Goal: Information Seeking & Learning: Learn about a topic

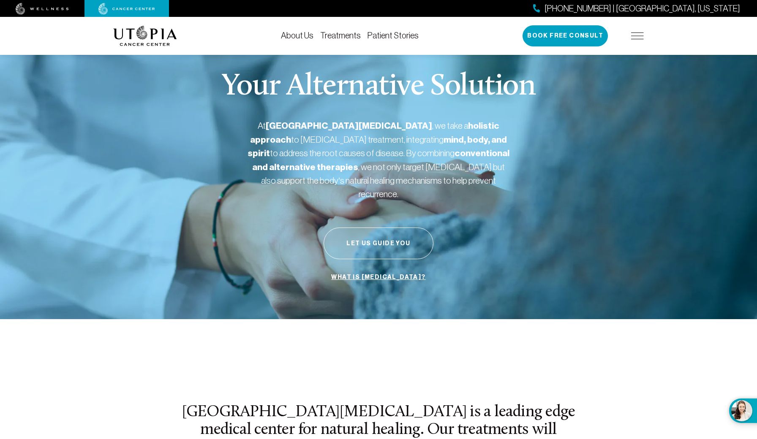
click at [341, 32] on link "Treatments" at bounding box center [340, 35] width 41 height 9
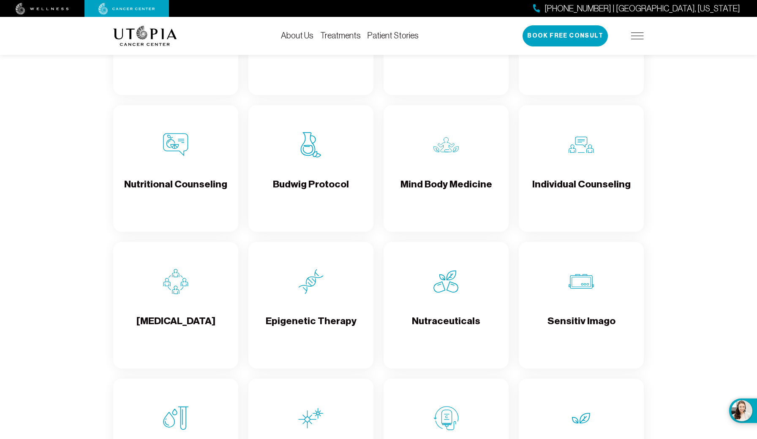
scroll to position [1274, 0]
click at [592, 316] on h4 "Sensitiv Imago" at bounding box center [582, 328] width 68 height 27
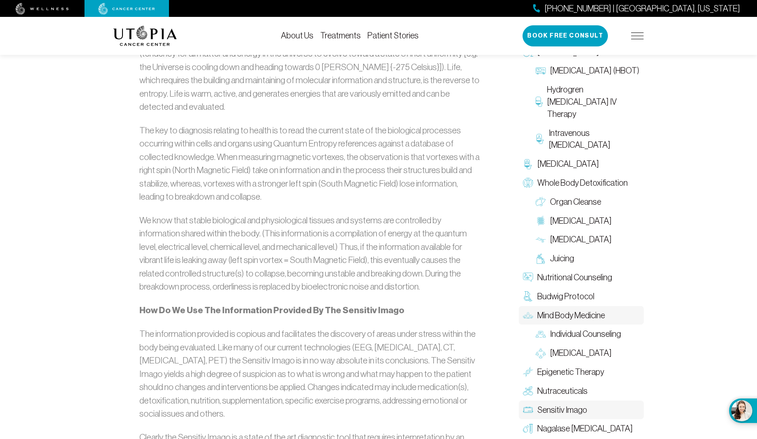
scroll to position [1304, 0]
click at [587, 382] on link "Nutraceuticals" at bounding box center [581, 391] width 125 height 19
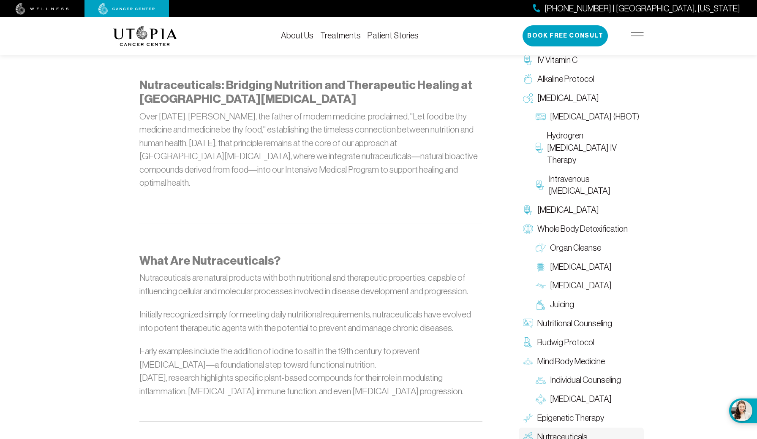
scroll to position [481, 0]
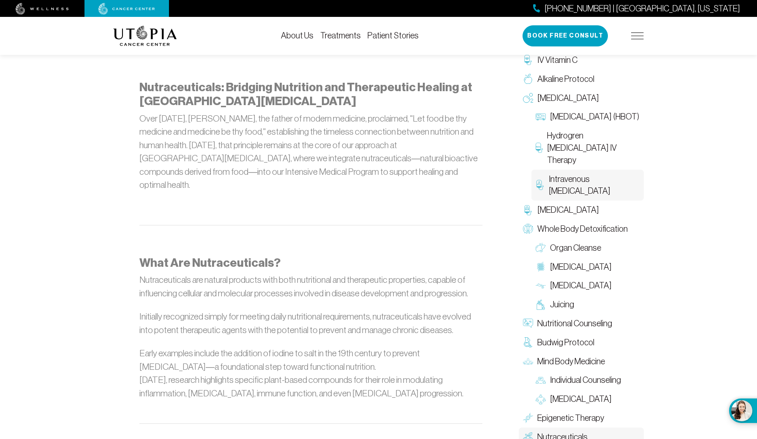
click at [586, 184] on span "Intravenous [MEDICAL_DATA]" at bounding box center [594, 185] width 91 height 25
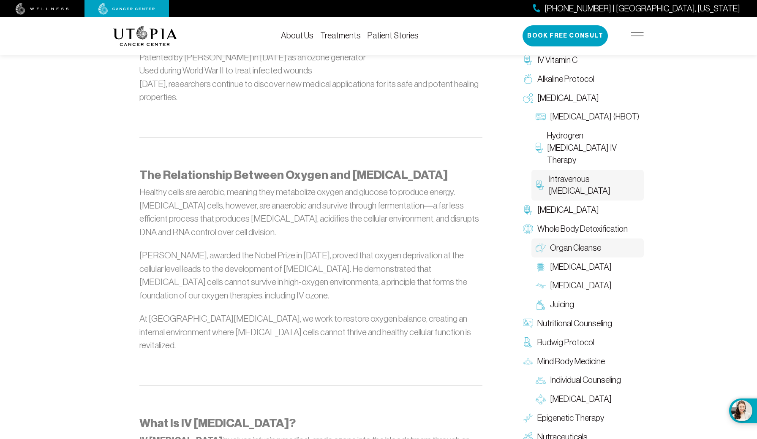
scroll to position [760, 0]
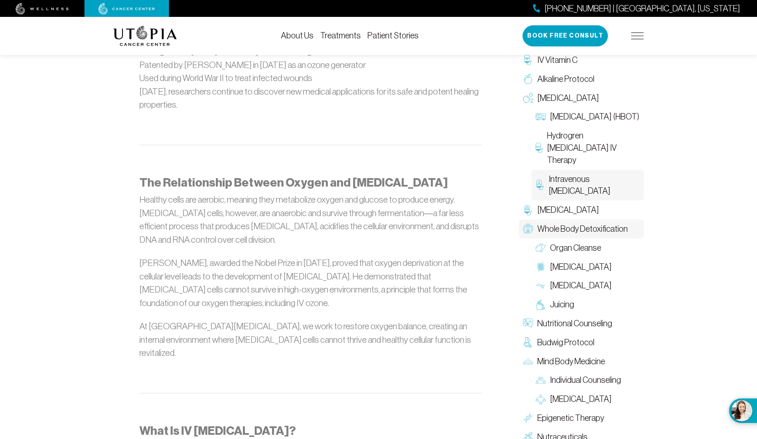
click at [575, 232] on link "Whole Body Detoxification" at bounding box center [581, 229] width 125 height 19
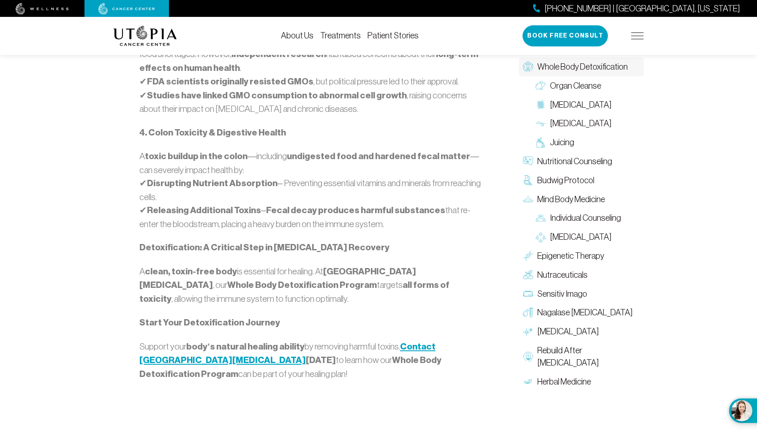
scroll to position [912, 0]
click at [566, 352] on span "Rebuild After [MEDICAL_DATA]" at bounding box center [588, 356] width 102 height 25
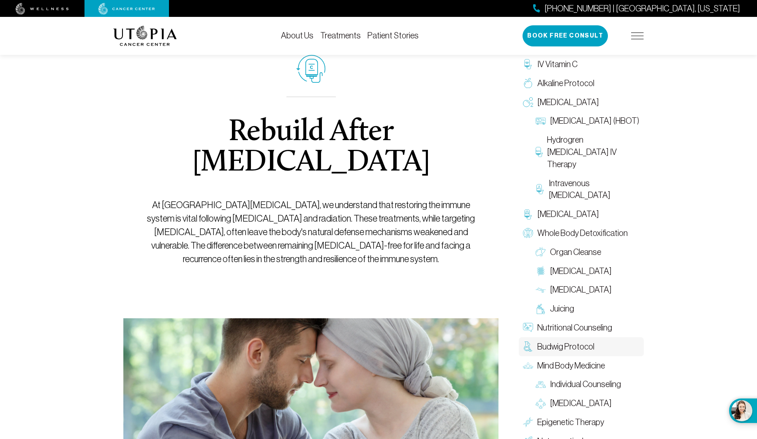
scroll to position [56, 0]
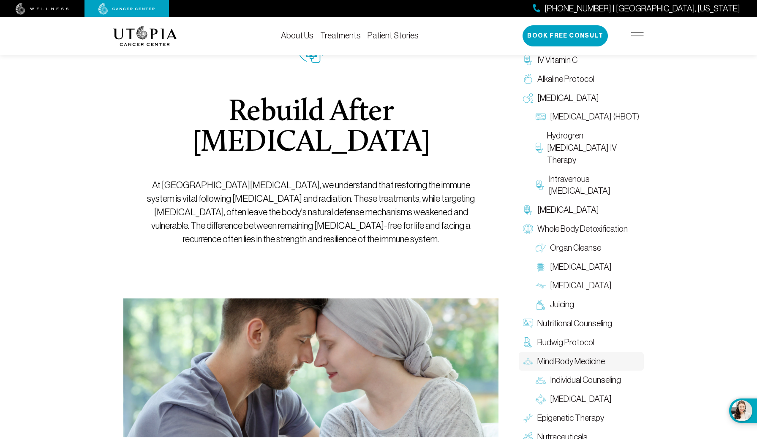
click at [582, 356] on span "Mind Body Medicine" at bounding box center [571, 362] width 68 height 12
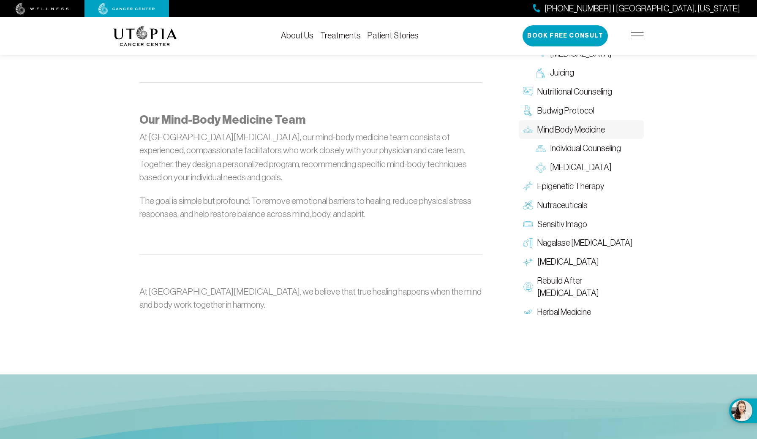
scroll to position [1006, 0]
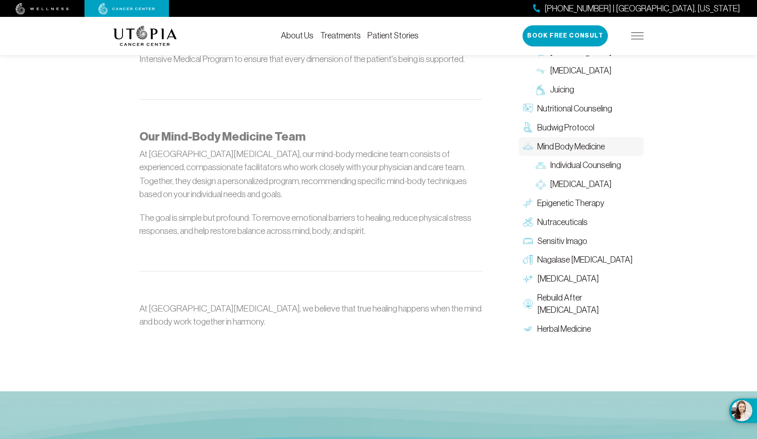
click at [635, 30] on div "[PHONE_NUMBER] | [GEOGRAPHIC_DATA], [US_STATE] Book Free Consult" at bounding box center [583, 35] width 121 height 21
click at [636, 38] on img at bounding box center [637, 36] width 13 height 7
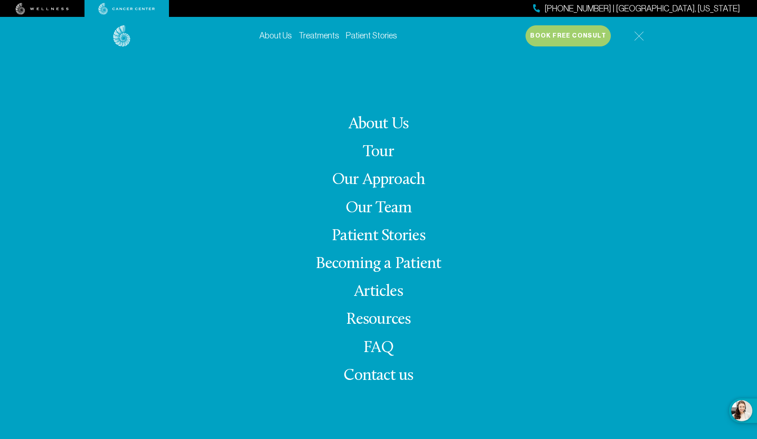
click at [371, 174] on link "Our Approach" at bounding box center [378, 180] width 93 height 16
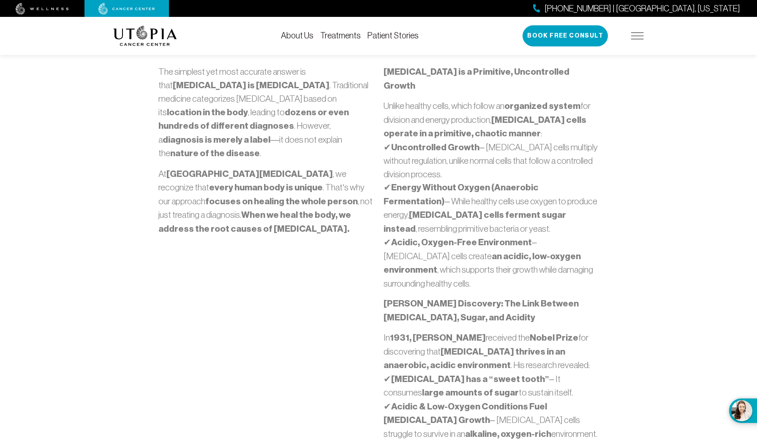
scroll to position [404, 0]
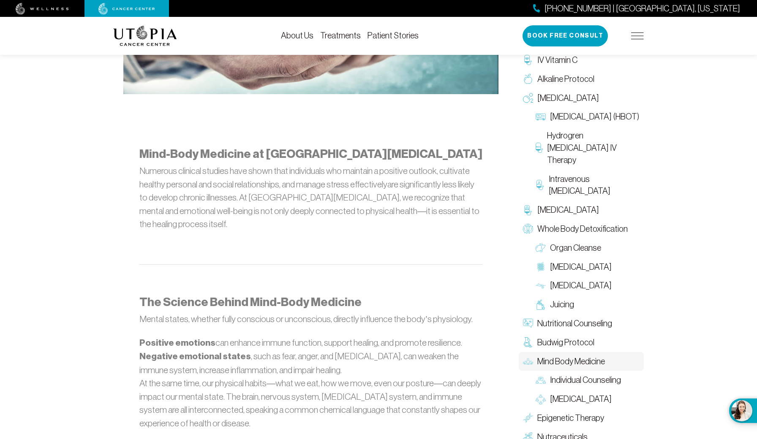
scroll to position [1006, 0]
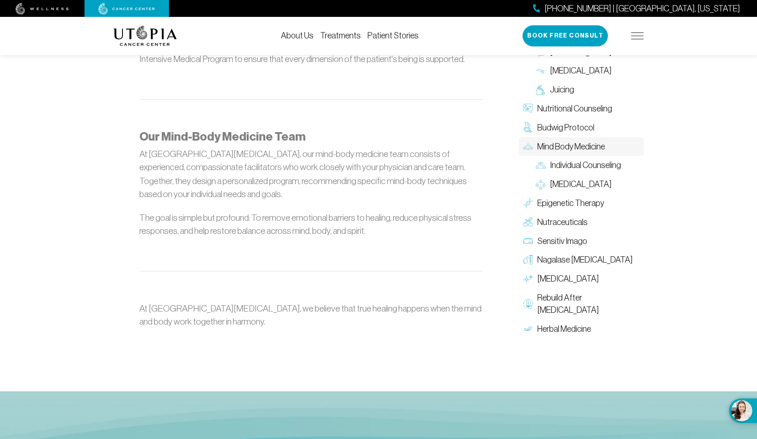
click at [63, 11] on img at bounding box center [42, 9] width 53 height 12
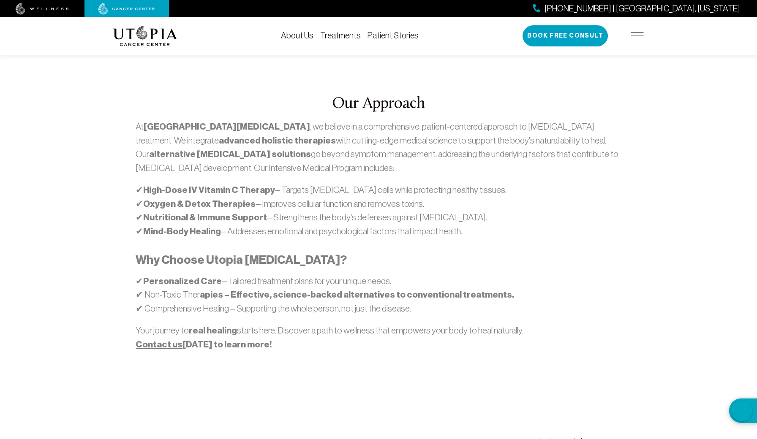
scroll to position [573, 0]
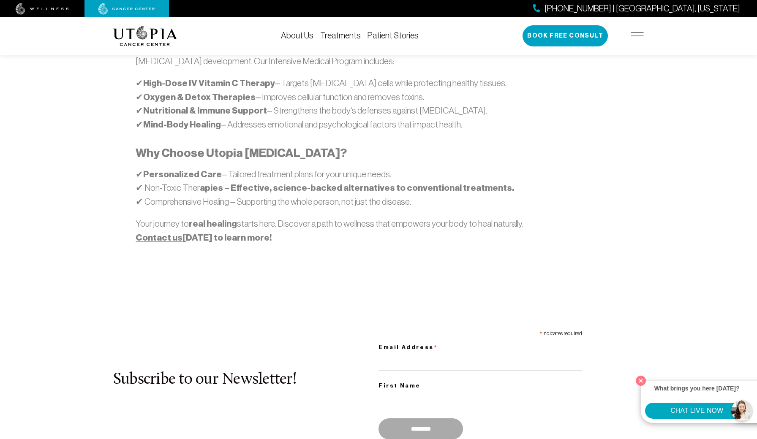
click at [356, 39] on link "Treatments" at bounding box center [340, 35] width 41 height 9
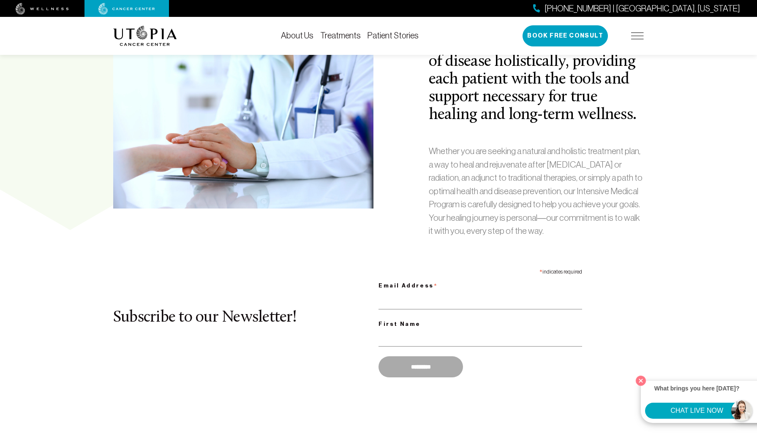
scroll to position [442, 0]
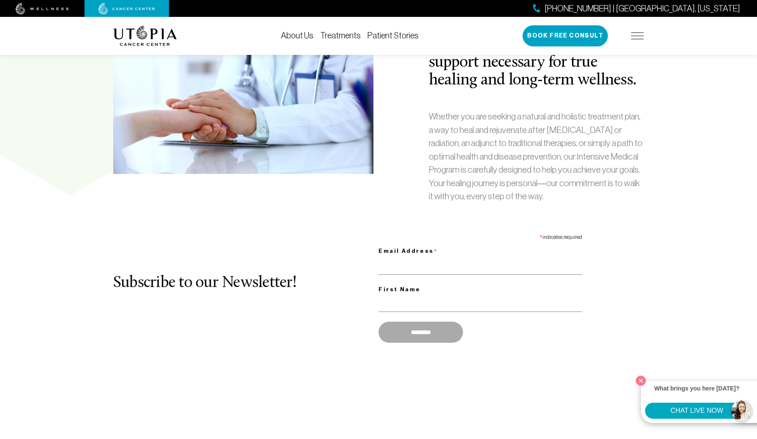
click at [350, 33] on link "Treatments" at bounding box center [340, 35] width 41 height 9
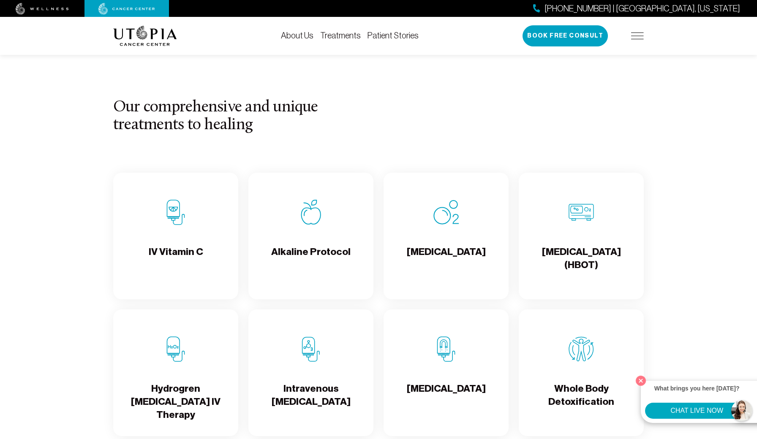
scroll to position [801, 0]
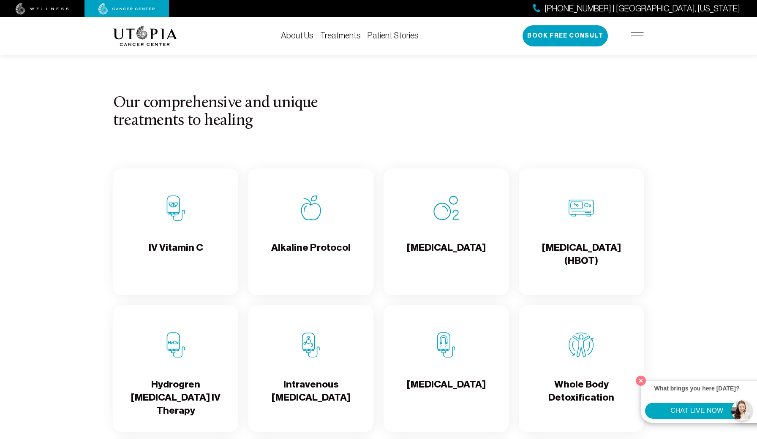
click at [320, 249] on h4 "Alkaline Protocol" at bounding box center [310, 254] width 79 height 27
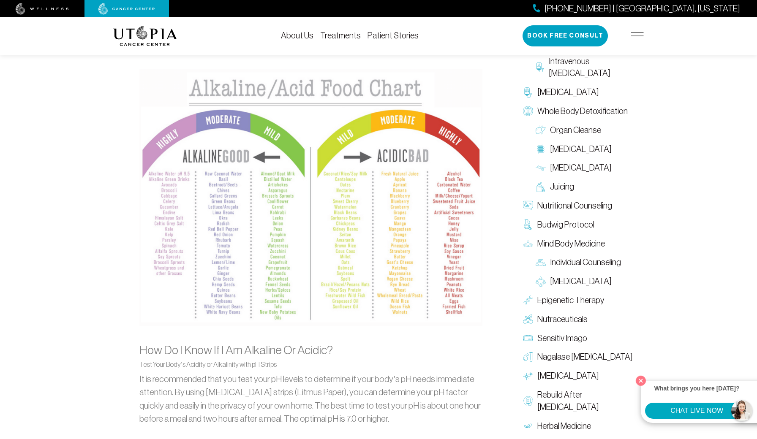
scroll to position [1190, 0]
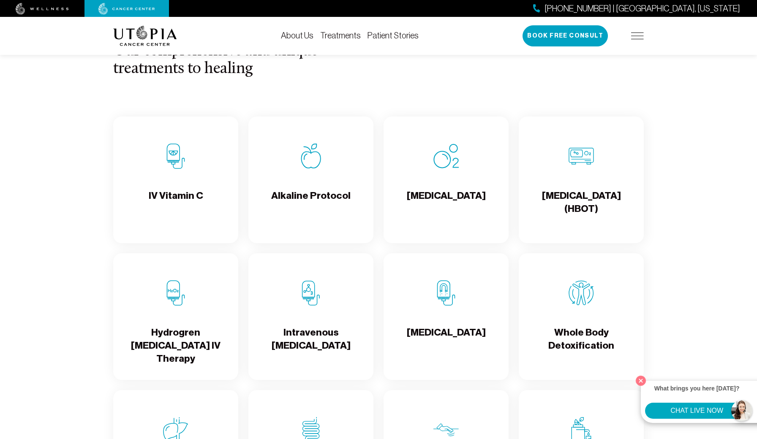
scroll to position [840, 0]
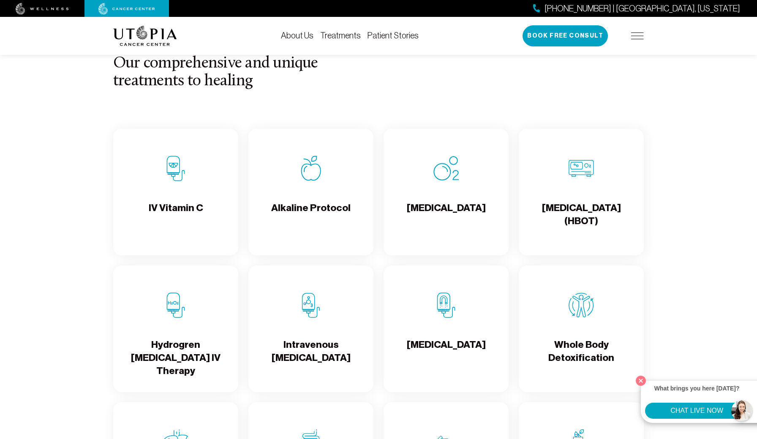
click at [573, 164] on img at bounding box center [581, 168] width 25 height 25
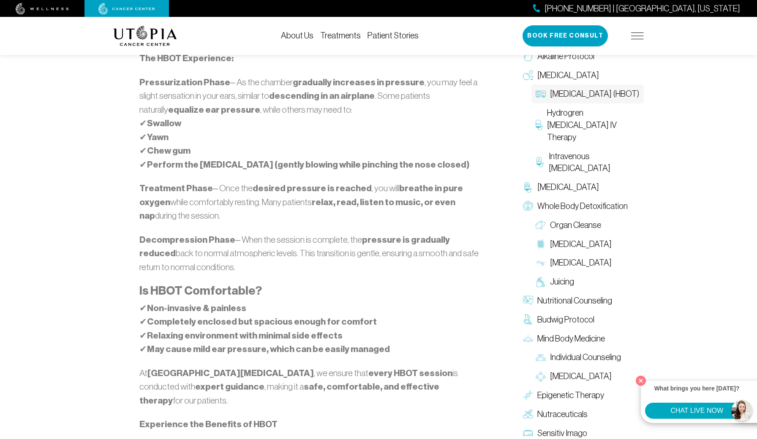
scroll to position [1048, 0]
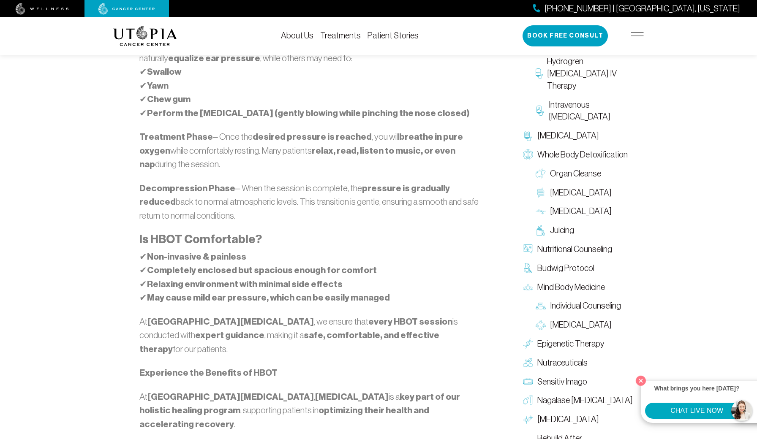
scroll to position [840, 0]
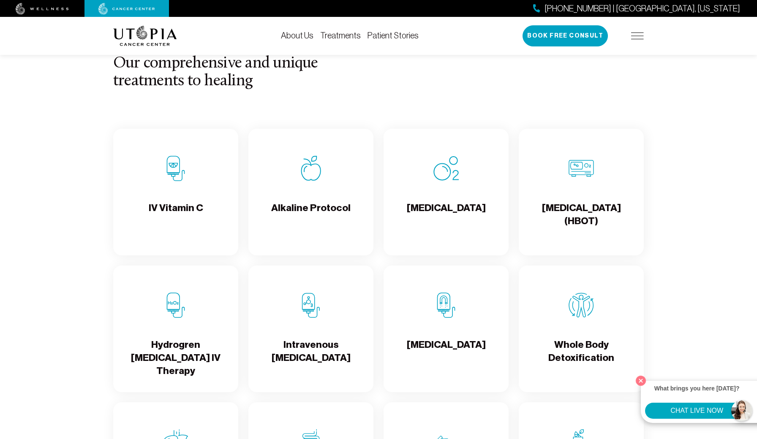
click at [428, 185] on div "[MEDICAL_DATA]" at bounding box center [446, 192] width 125 height 127
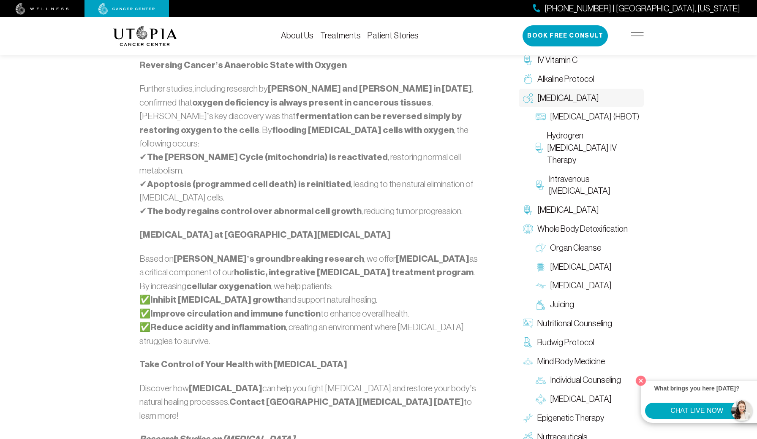
scroll to position [710, 0]
